Goal: Task Accomplishment & Management: Manage account settings

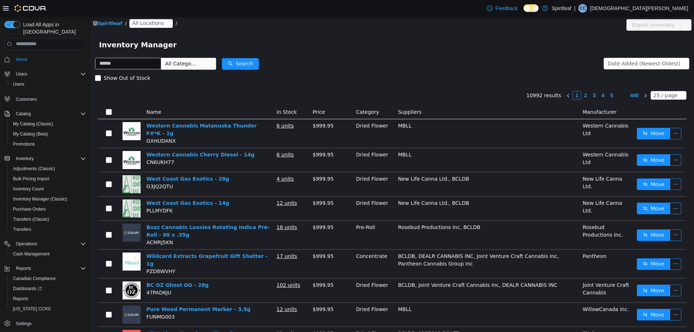
click at [142, 23] on span "All Locations" at bounding box center [148, 23] width 32 height 8
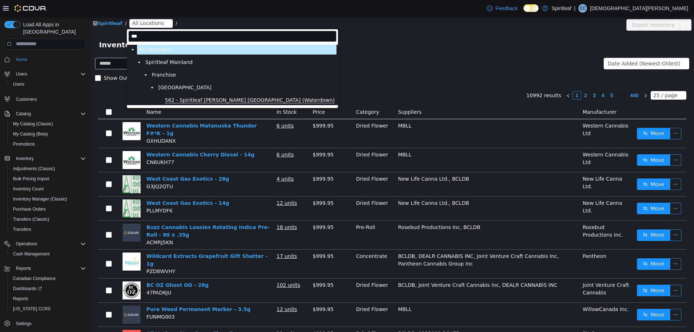
type input "***"
click at [191, 99] on span "562 - Spiritleaf [PERSON_NAME] [GEOGRAPHIC_DATA] (Waterdown)" at bounding box center [250, 100] width 170 height 6
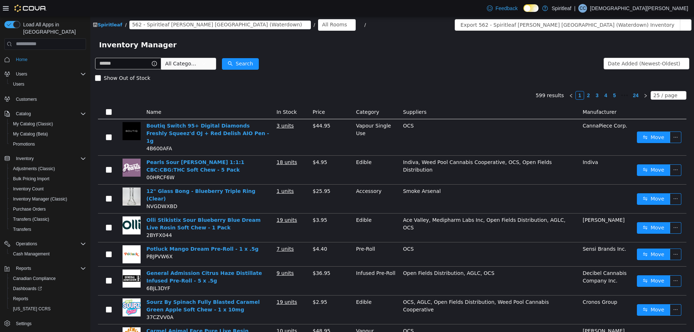
click at [190, 62] on span "All Categories" at bounding box center [181, 63] width 33 height 7
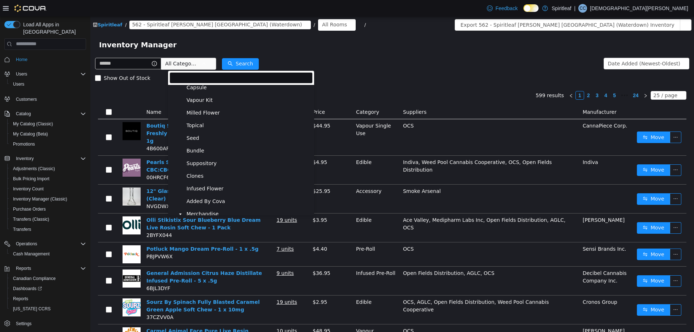
scroll to position [145, 0]
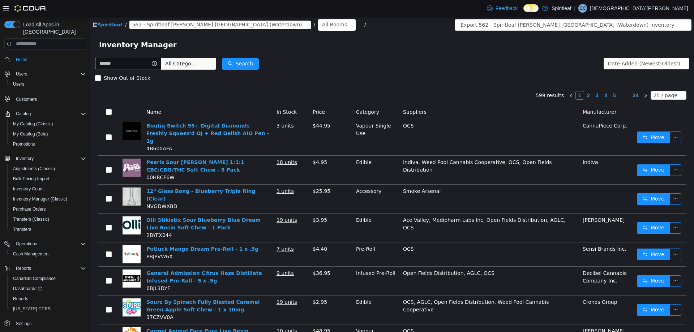
click at [411, 80] on div "Show Out of Stock" at bounding box center [392, 77] width 594 height 14
click at [665, 37] on li "Front Room" at bounding box center [663, 39] width 56 height 12
